Goal: Task Accomplishment & Management: Manage account settings

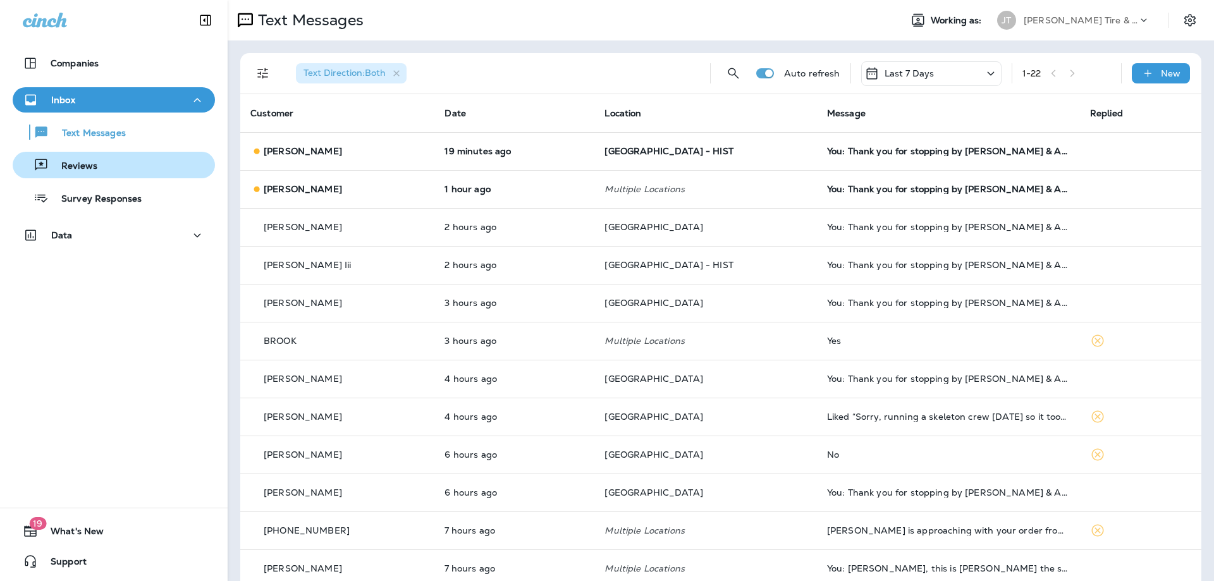
click at [120, 162] on div "Reviews" at bounding box center [114, 165] width 192 height 19
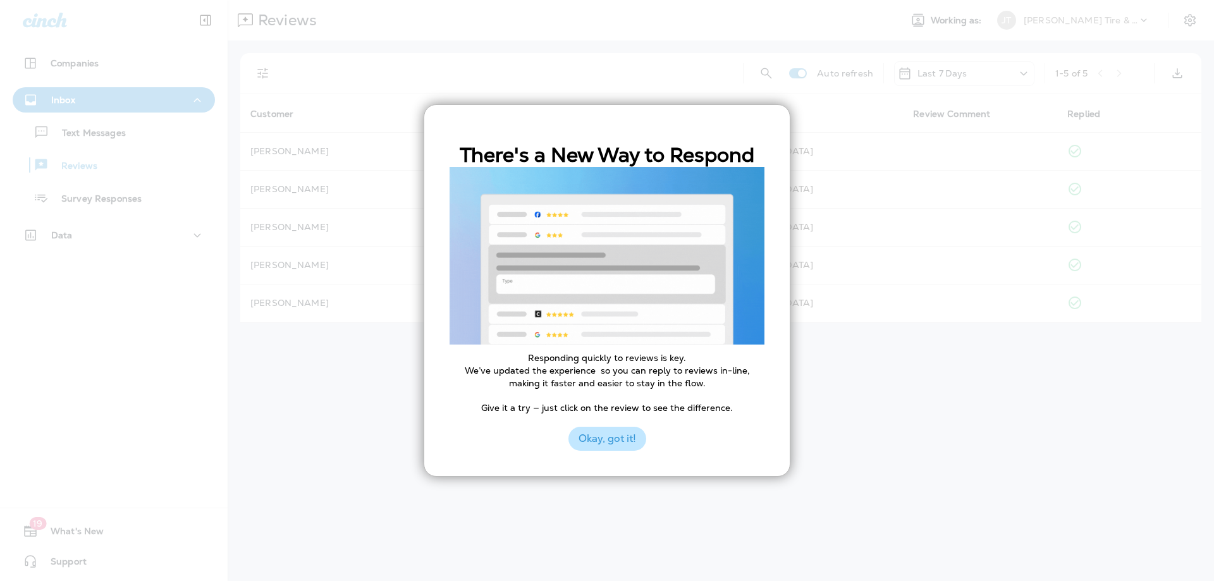
click at [615, 439] on button "Okay, got it!" at bounding box center [607, 439] width 78 height 24
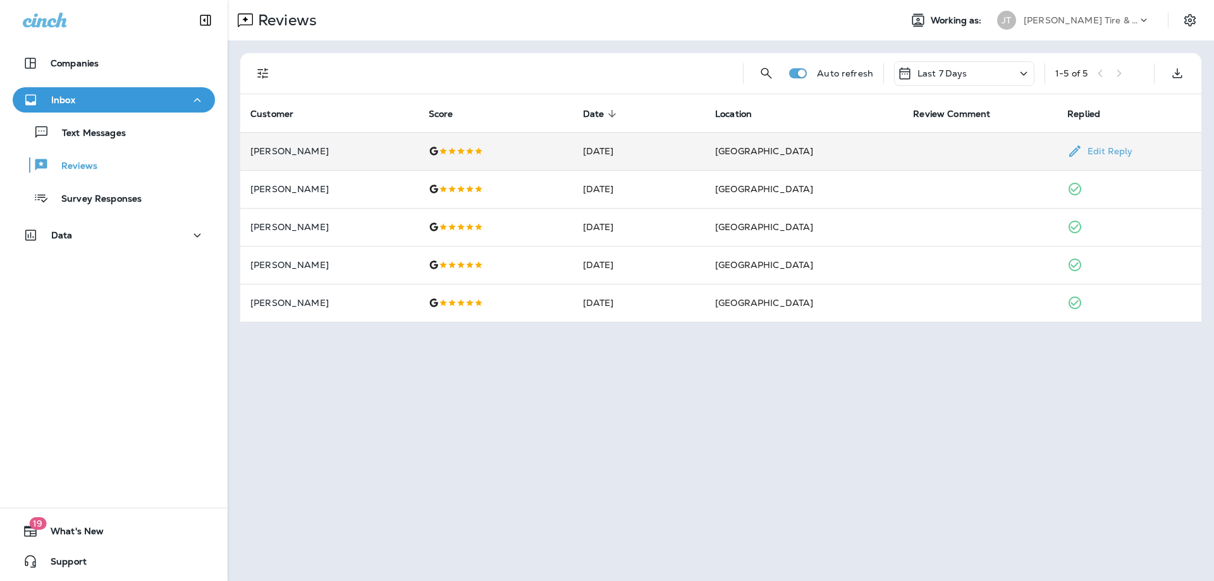
click at [546, 161] on td at bounding box center [496, 151] width 154 height 38
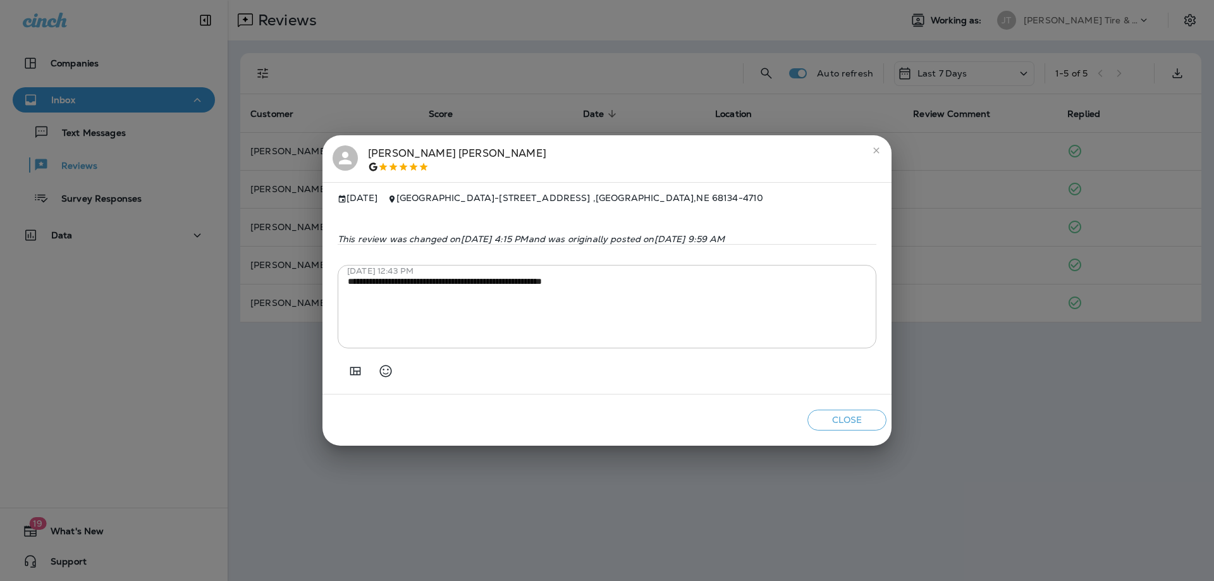
click at [878, 145] on icon "close" at bounding box center [876, 150] width 10 height 10
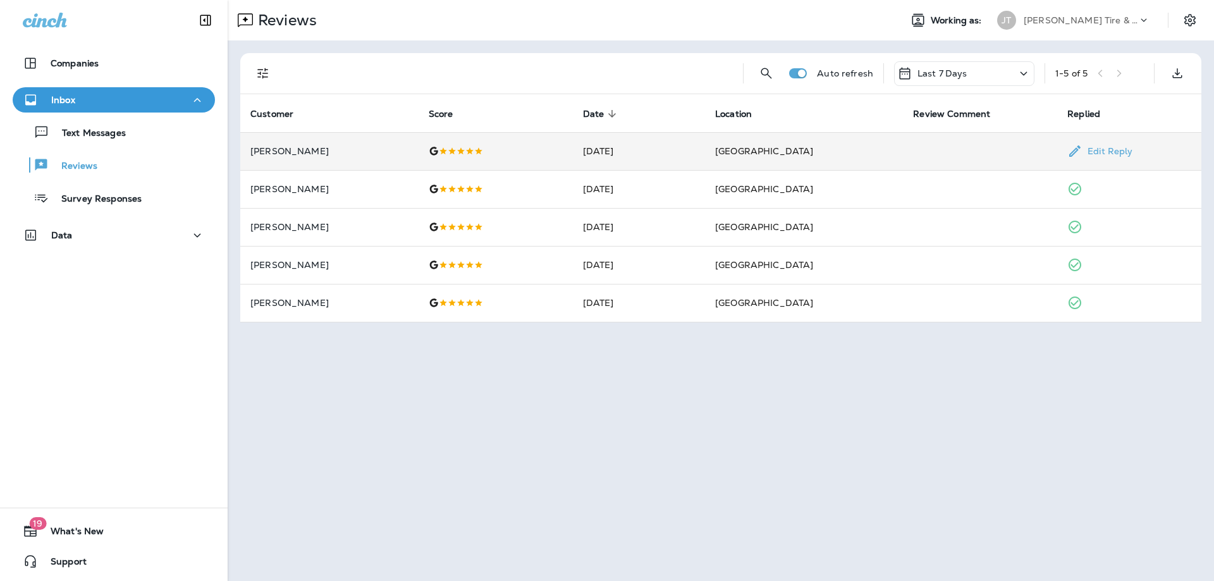
click at [366, 138] on td "[PERSON_NAME]" at bounding box center [329, 151] width 178 height 38
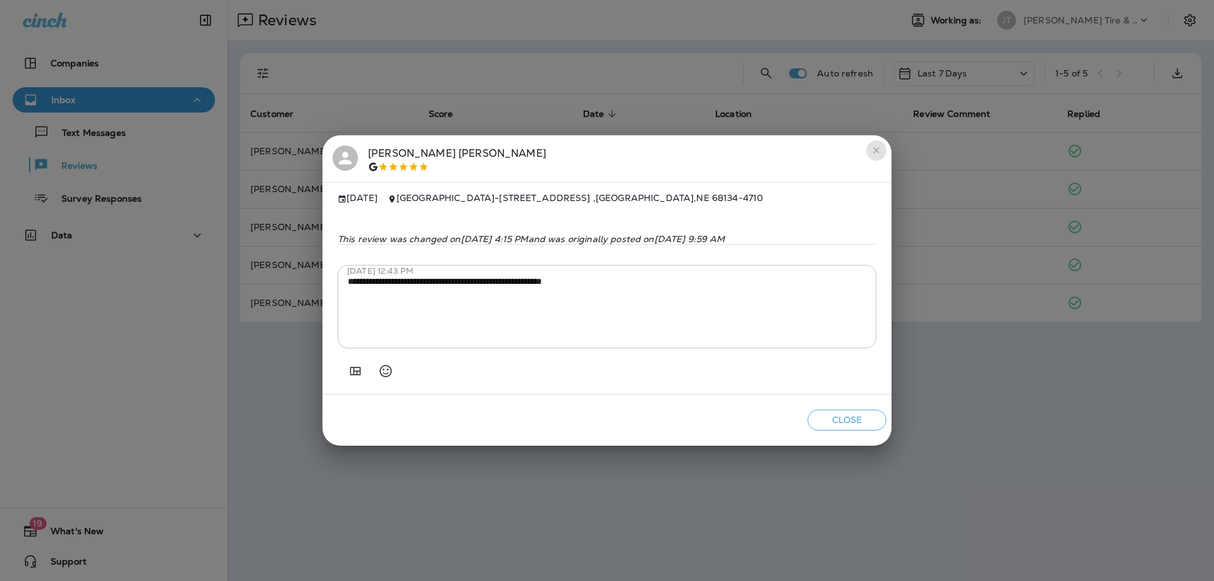
click at [879, 147] on icon "close" at bounding box center [876, 150] width 10 height 10
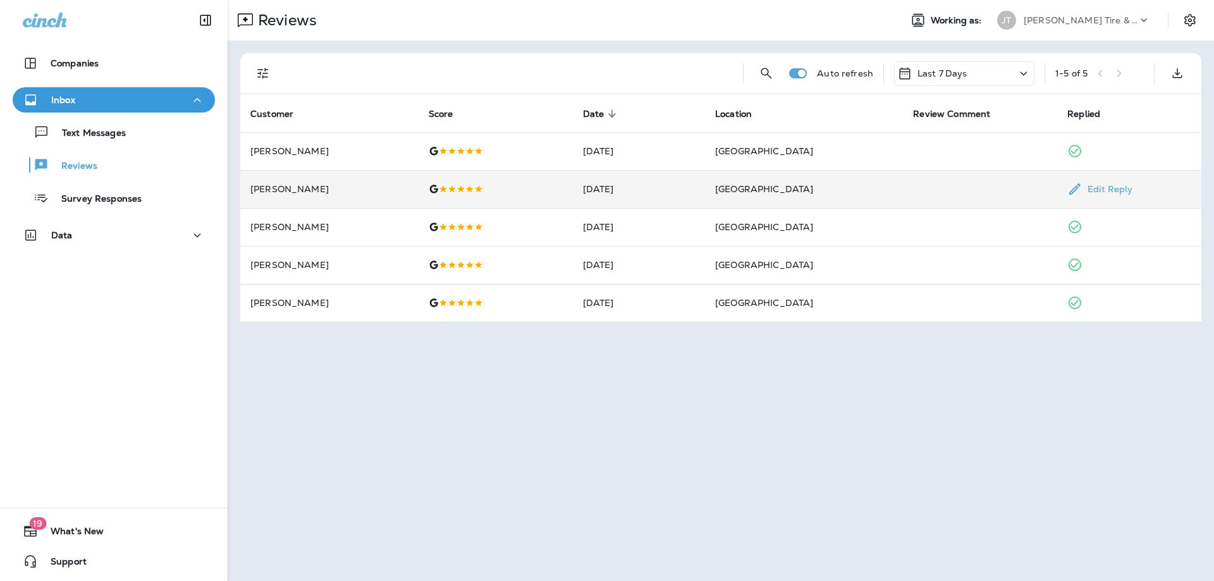
click at [558, 186] on div at bounding box center [496, 189] width 134 height 10
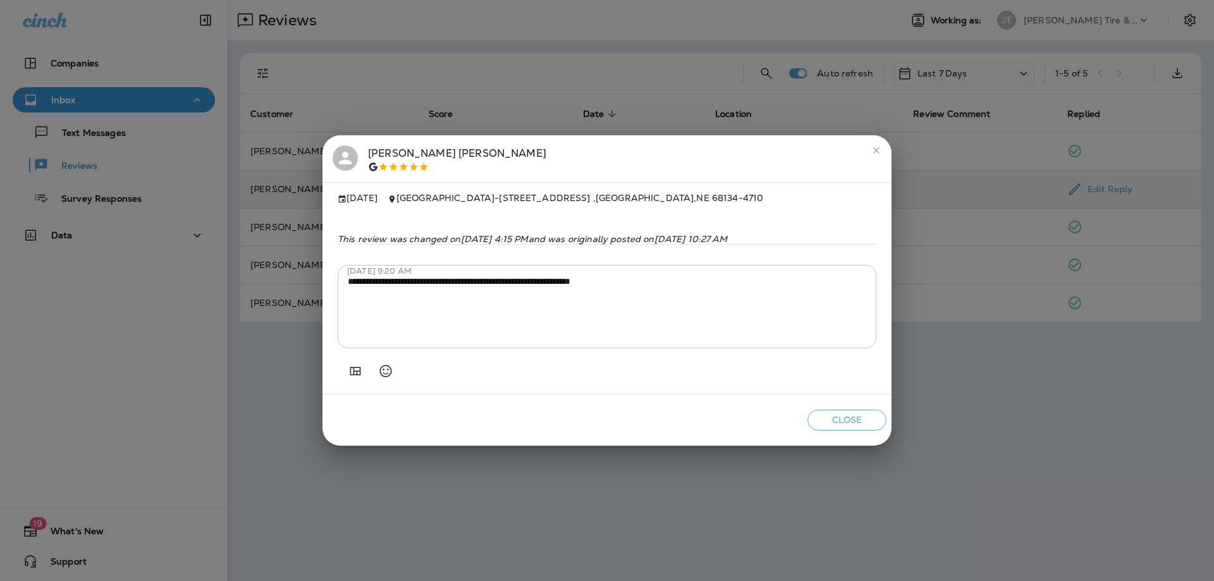
click at [877, 145] on icon "close" at bounding box center [876, 150] width 10 height 10
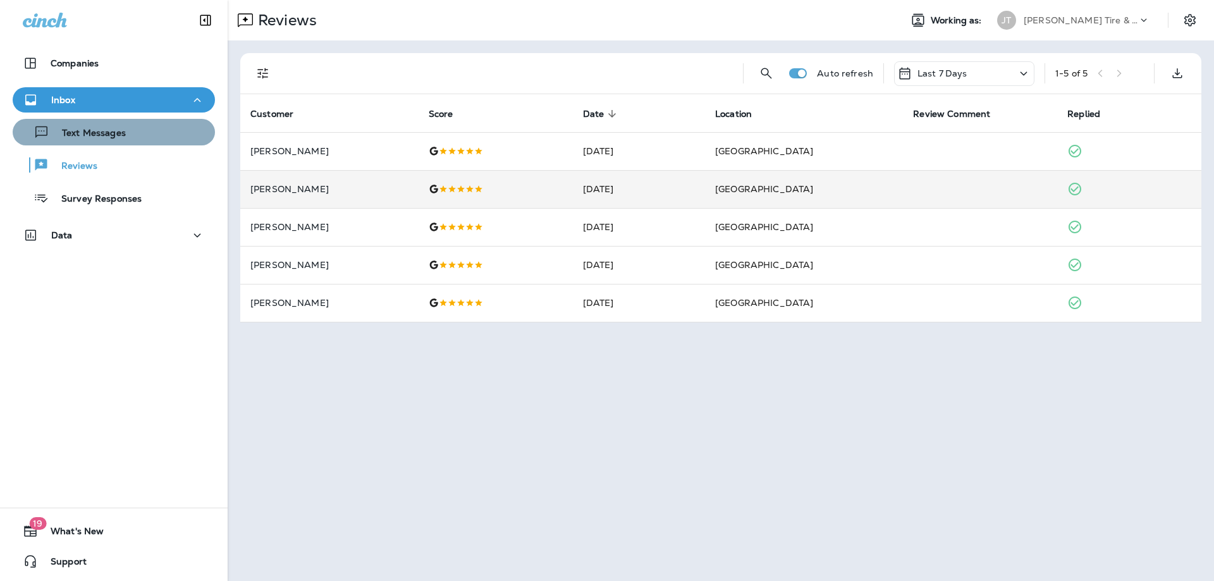
click at [135, 133] on div "Text Messages" at bounding box center [114, 132] width 192 height 19
